Goal: Navigation & Orientation: Find specific page/section

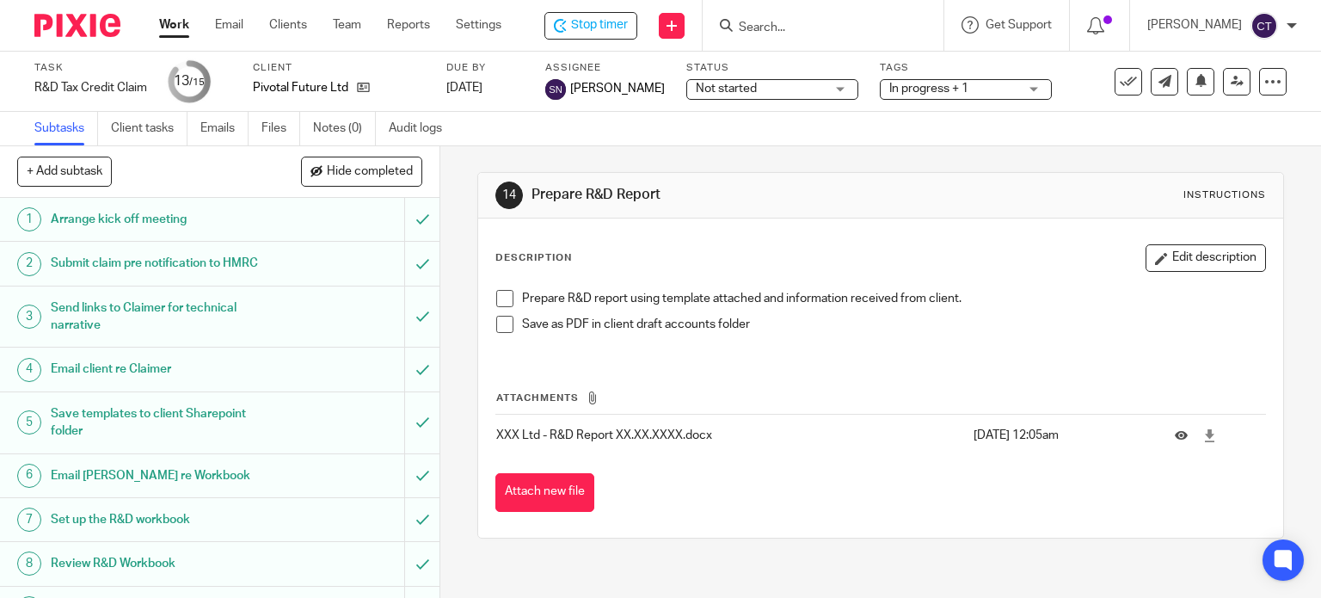
click at [496, 298] on span at bounding box center [504, 298] width 17 height 17
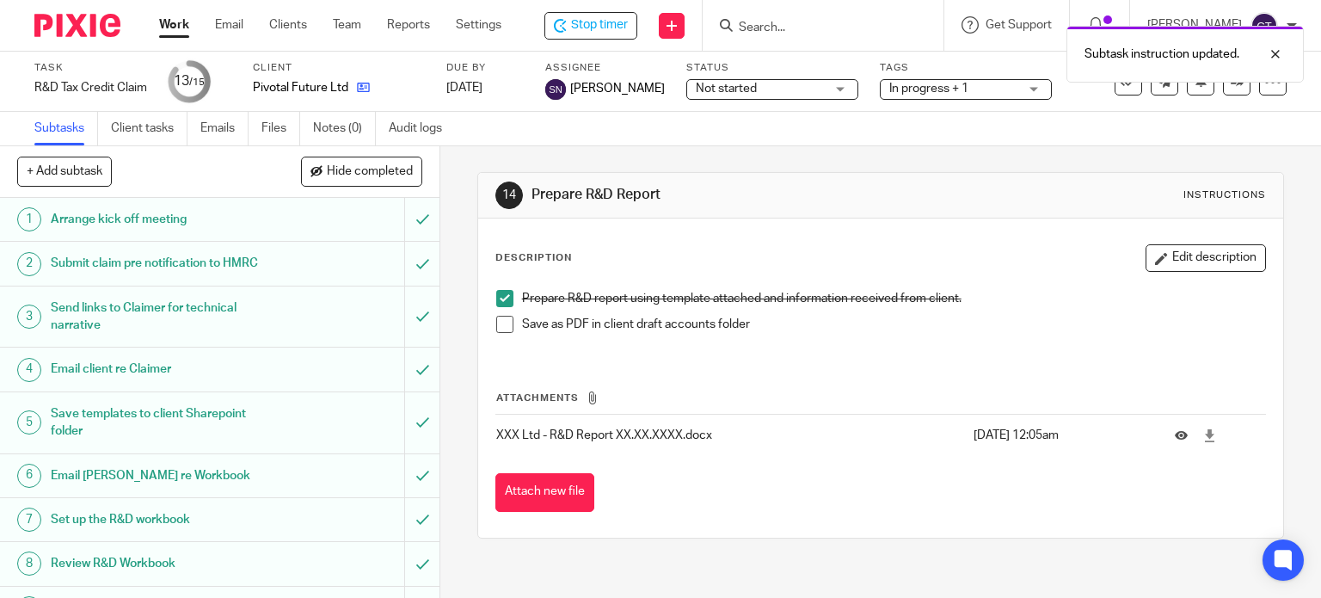
click at [368, 93] on div "Pivotal Future Ltd" at bounding box center [339, 87] width 172 height 17
click at [362, 91] on icon at bounding box center [363, 87] width 13 height 13
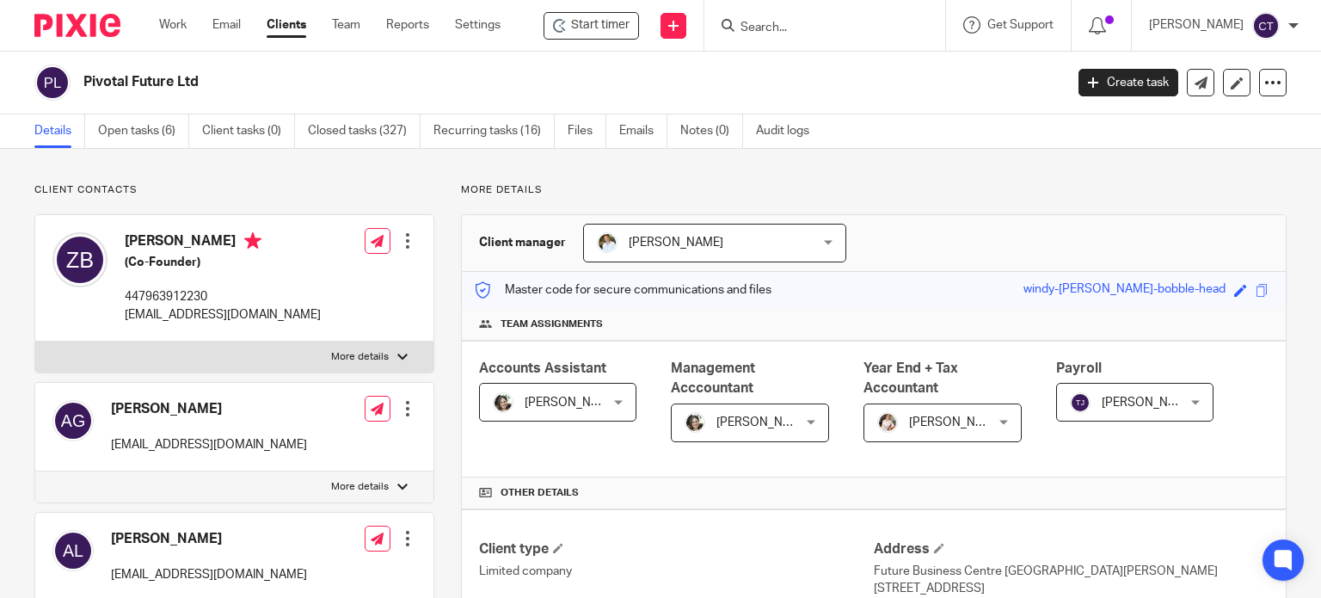
click at [139, 126] on link "Open tasks (6)" at bounding box center [143, 131] width 91 height 34
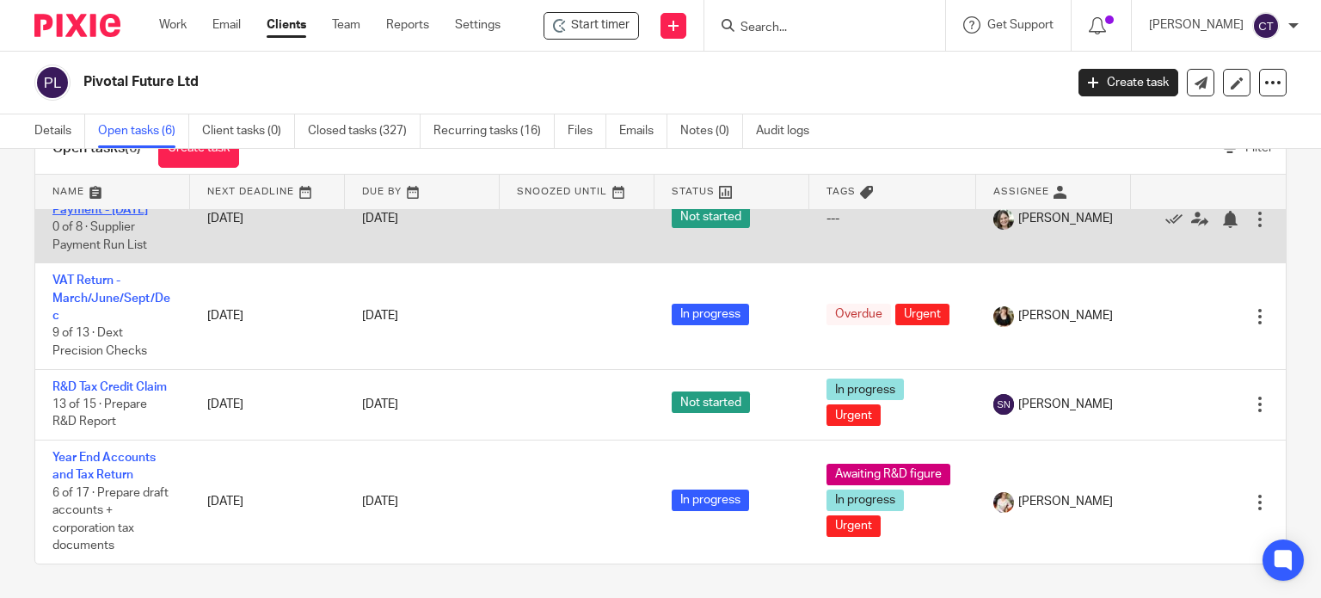
scroll to position [245, 0]
